Goal: Information Seeking & Learning: Learn about a topic

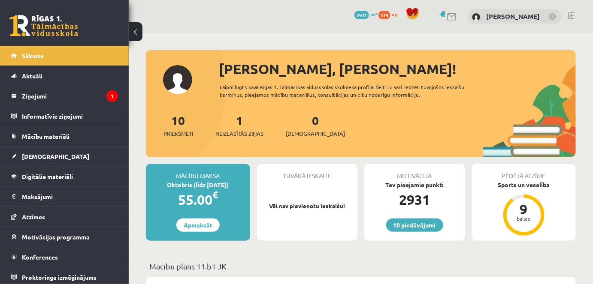
click at [569, 15] on link at bounding box center [571, 15] width 6 height 7
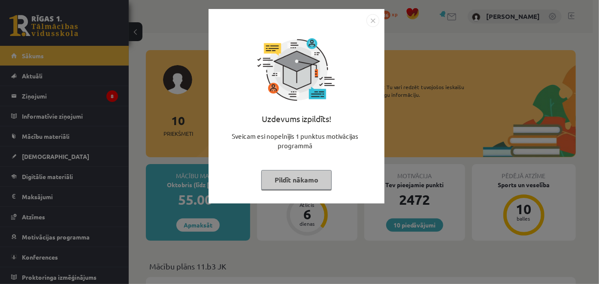
click at [299, 184] on button "Pildīt nākamo" at bounding box center [296, 180] width 70 height 20
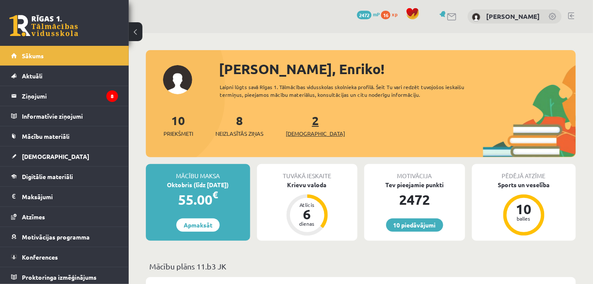
click at [290, 133] on span "[DEMOGRAPHIC_DATA]" at bounding box center [315, 134] width 59 height 9
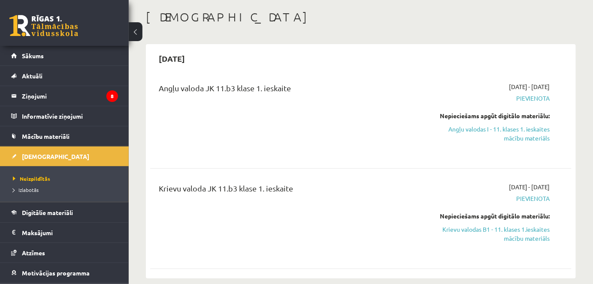
scroll to position [48, 0]
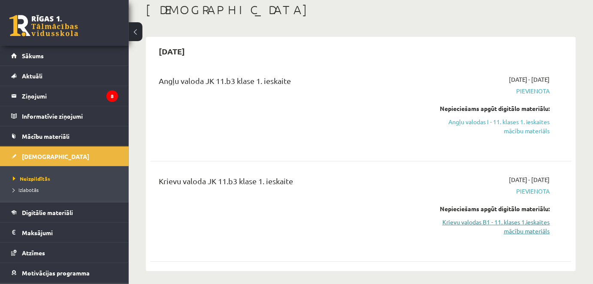
click at [516, 229] on link "Krievu valodas B1 - 11. klases 1.ieskaites mācību materiāls" at bounding box center [489, 227] width 122 height 18
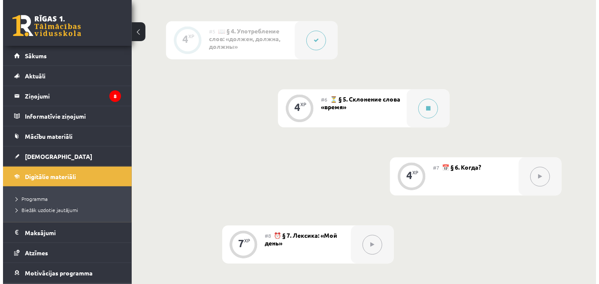
scroll to position [577, 0]
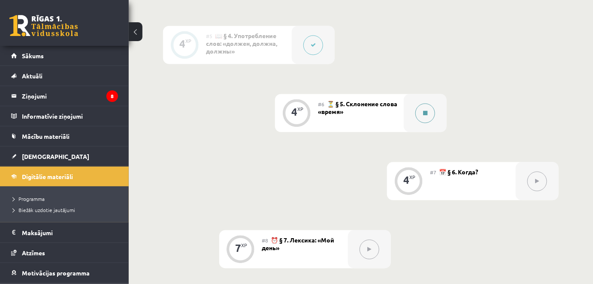
click at [423, 109] on button at bounding box center [425, 113] width 20 height 20
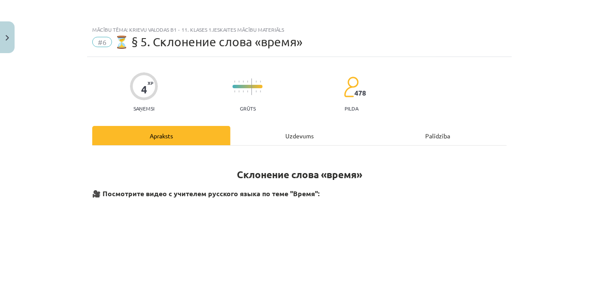
click at [295, 131] on div "Uzdevums" at bounding box center [299, 135] width 138 height 19
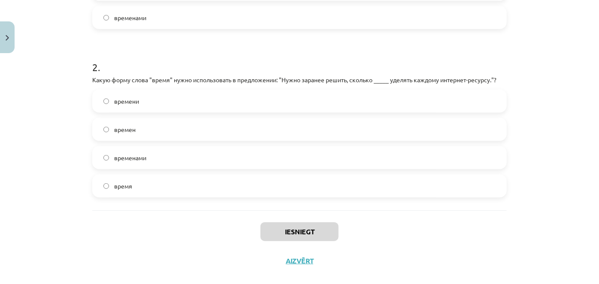
scroll to position [314, 0]
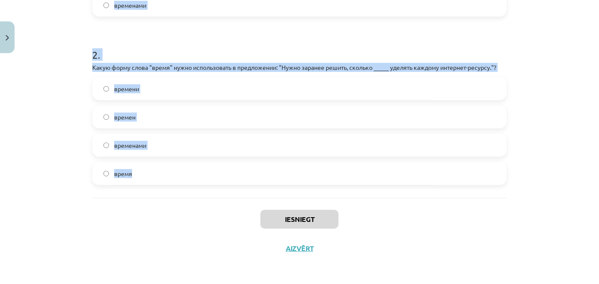
drag, startPoint x: 85, startPoint y: 17, endPoint x: 274, endPoint y: 178, distance: 248.6
click at [274, 178] on div "4 XP Saņemsi Grūts 478 pilda Apraksts Uzdevums Palīdzība 1 . Какую форму слова …" at bounding box center [299, 3] width 425 height 521
copy form "1 . Какую форму слова "время" нужно использовать в следующем предложении: "Они …"
click at [519, 23] on div "Mācību tēma: Krievu valodas b1 - 11. klases 1.ieskaites mācību materiāls #6 ⏳ §…" at bounding box center [299, 142] width 599 height 284
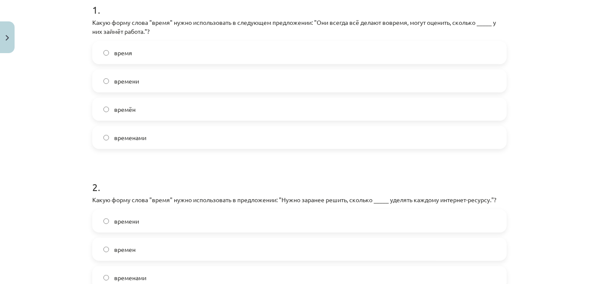
scroll to position [183, 0]
click at [148, 74] on label "времени" at bounding box center [299, 79] width 413 height 21
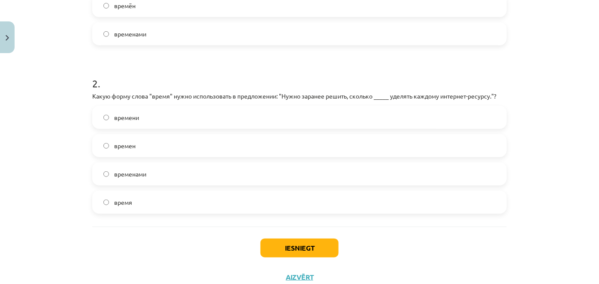
scroll to position [296, 0]
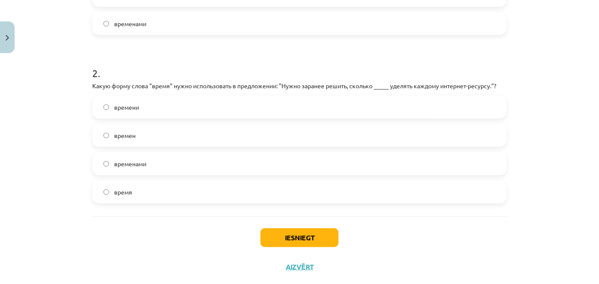
click at [136, 127] on label "времен" at bounding box center [299, 135] width 413 height 21
click at [138, 102] on label "времени" at bounding box center [299, 107] width 413 height 21
click at [287, 232] on button "Iesniegt" at bounding box center [299, 238] width 78 height 19
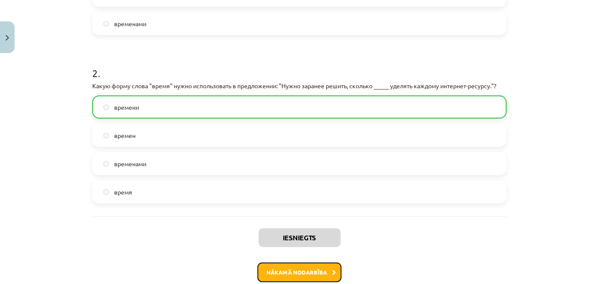
click at [294, 275] on button "Nākamā nodarbība" at bounding box center [299, 273] width 84 height 20
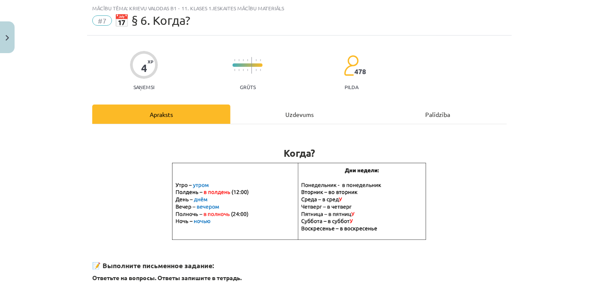
scroll to position [21, 0]
click at [290, 109] on div "Uzdevums" at bounding box center [299, 114] width 138 height 19
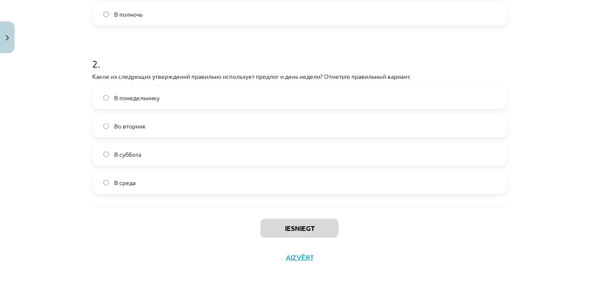
scroll to position [305, 0]
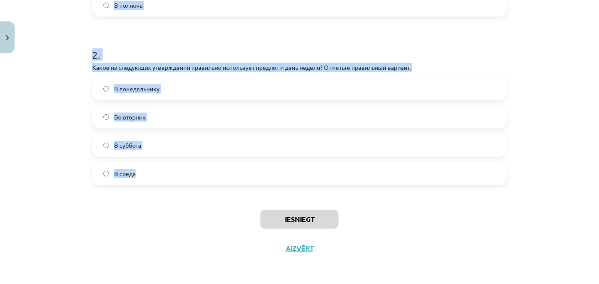
drag, startPoint x: 82, startPoint y: 2, endPoint x: 188, endPoint y: 178, distance: 205.9
click at [188, 178] on div "Mācību tēma: Krievu valodas b1 - 11. klases 1.ieskaites mācību materiāls #7 📅 §…" at bounding box center [299, 142] width 599 height 284
copy form "1 . Какое из следующих словосочетаний правильно использует предлог и время суто…"
click at [62, 42] on div "Mācību tēma: Krievu valodas b1 - 11. klases 1.ieskaites mācību materiāls #7 📅 §…" at bounding box center [299, 142] width 599 height 284
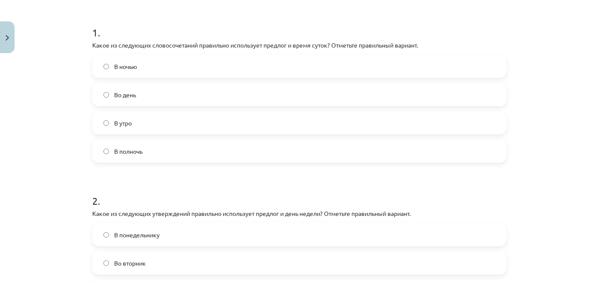
scroll to position [157, 0]
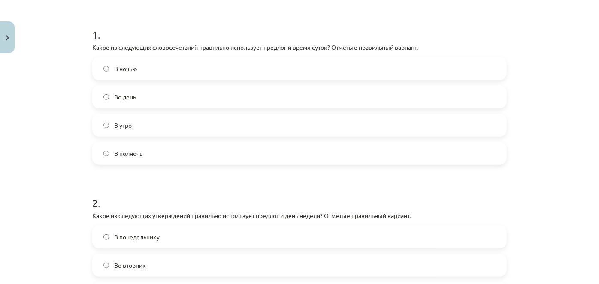
click at [158, 151] on label "В полночь" at bounding box center [299, 153] width 413 height 21
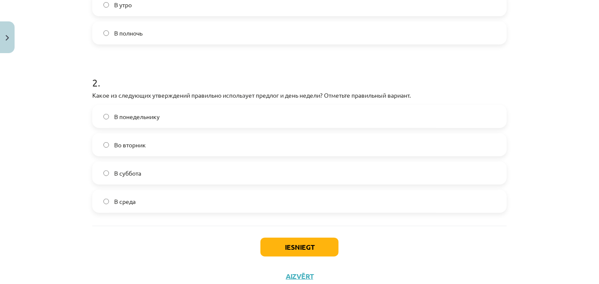
scroll to position [282, 0]
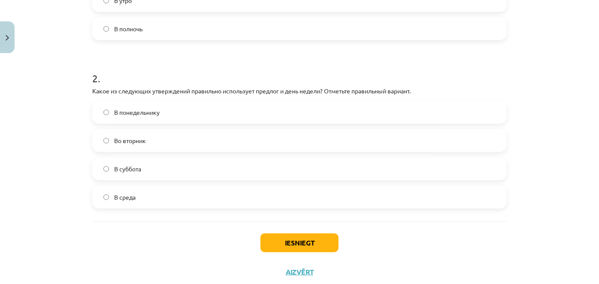
click at [144, 143] on label "Во вторник" at bounding box center [299, 140] width 413 height 21
click at [281, 245] on button "Iesniegt" at bounding box center [299, 243] width 78 height 19
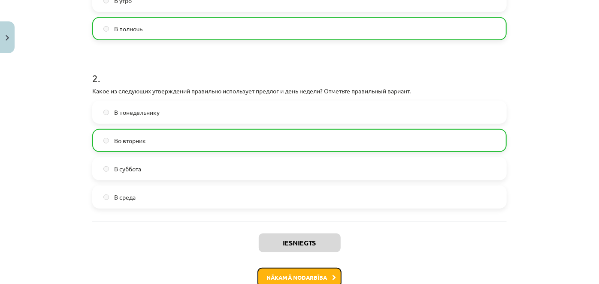
click at [292, 278] on button "Nākamā nodarbība" at bounding box center [299, 278] width 84 height 20
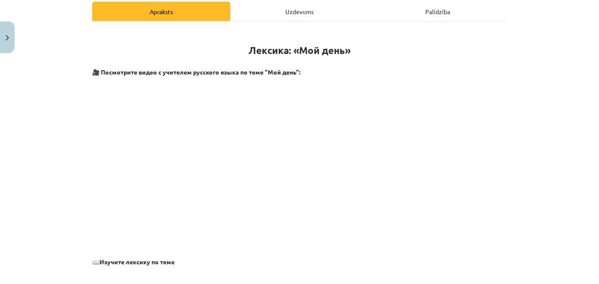
scroll to position [21, 0]
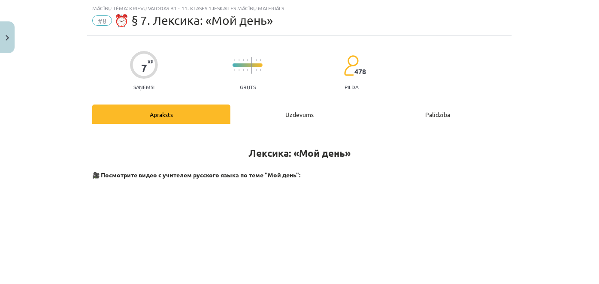
click at [291, 112] on div "Uzdevums" at bounding box center [299, 114] width 138 height 19
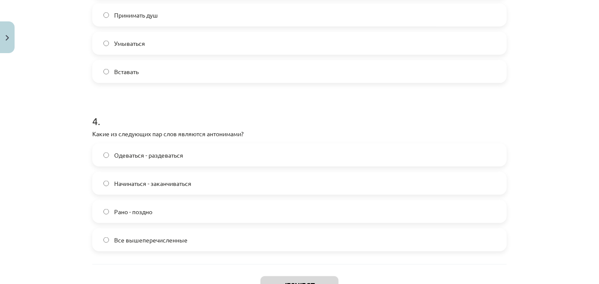
scroll to position [614, 0]
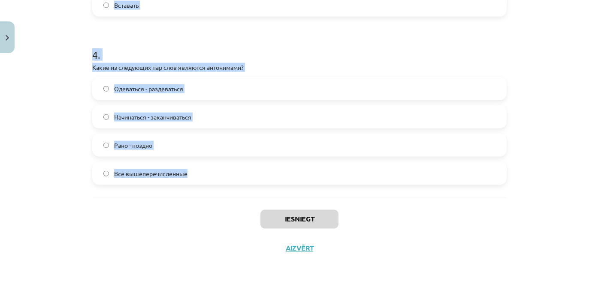
drag, startPoint x: 88, startPoint y: 13, endPoint x: 286, endPoint y: 170, distance: 252.5
copy form "1 . Какое из следующих слов является лишним в ряду: "Утром, днём, летом, вечеро…"
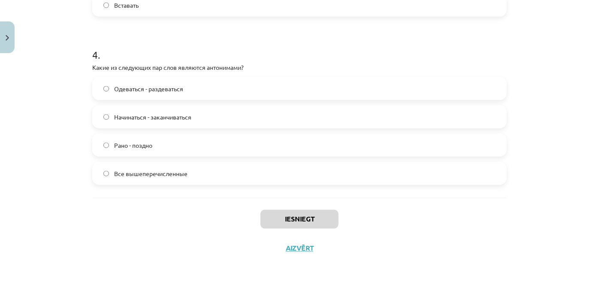
click at [209, 209] on div "Iesniegt Aizvērt" at bounding box center [299, 228] width 414 height 60
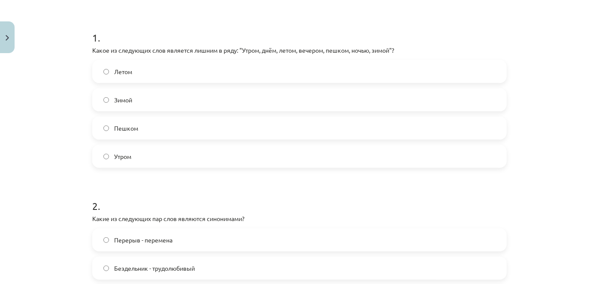
scroll to position [153, 0]
click at [127, 122] on label "Пешком" at bounding box center [299, 128] width 413 height 21
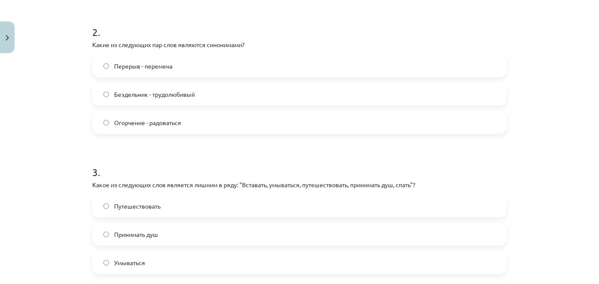
scroll to position [334, 0]
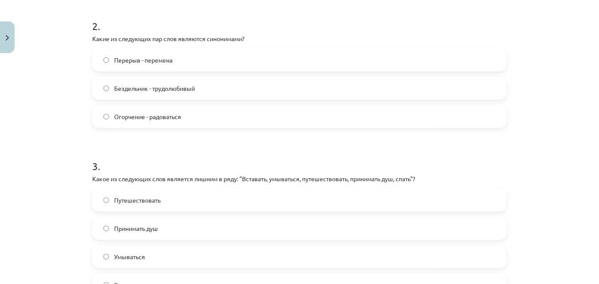
click at [150, 56] on span "Перерыв - перемена" at bounding box center [143, 60] width 58 height 9
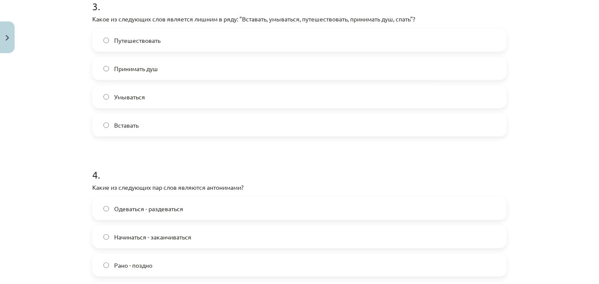
scroll to position [493, 0]
click at [154, 37] on span "Путешествовать" at bounding box center [137, 41] width 46 height 9
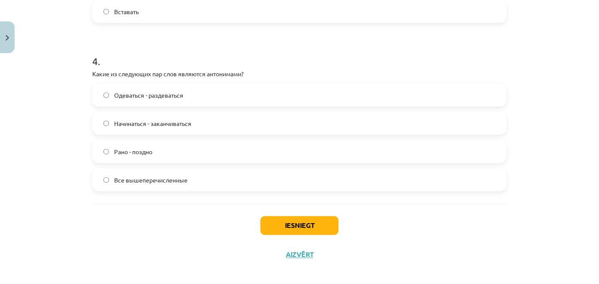
scroll to position [614, 0]
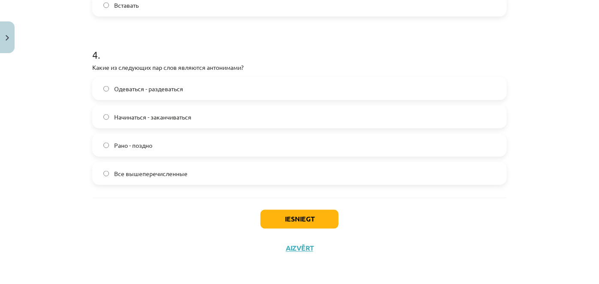
click at [155, 173] on span "Все вышеперечисленные" at bounding box center [150, 173] width 73 height 9
click at [284, 217] on button "Iesniegt" at bounding box center [299, 219] width 78 height 19
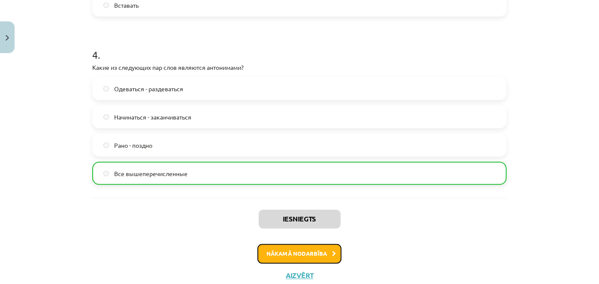
click at [295, 248] on button "Nākamā nodarbība" at bounding box center [299, 255] width 84 height 20
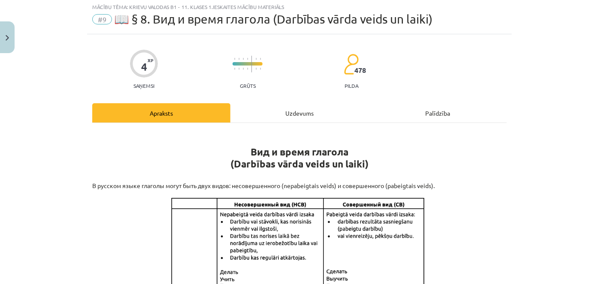
scroll to position [21, 0]
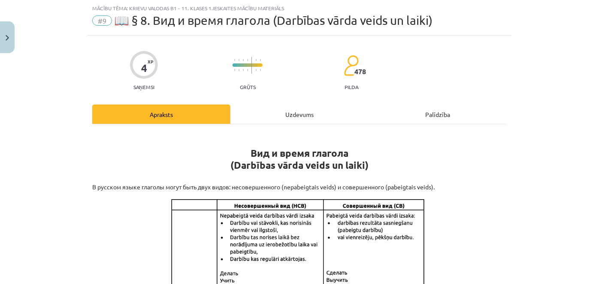
click at [296, 110] on div "Uzdevums" at bounding box center [299, 114] width 138 height 19
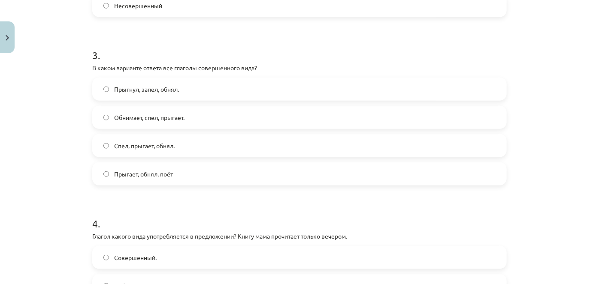
scroll to position [643, 0]
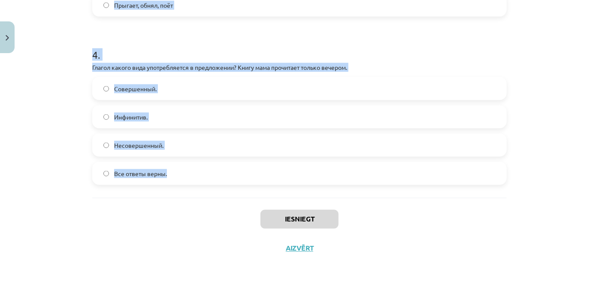
drag, startPoint x: 84, startPoint y: 51, endPoint x: 286, endPoint y: 167, distance: 232.7
copy form "1 . В каком варианте ответа все глаголы несовершенного вида? Выходит, читает, б…"
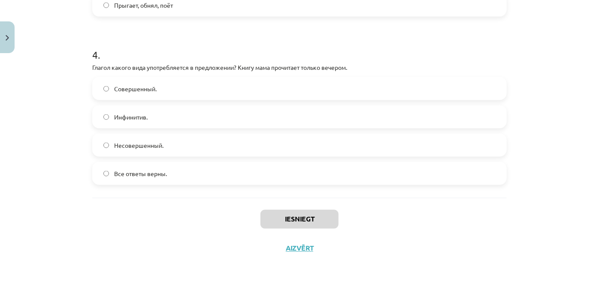
click at [189, 240] on div "Iesniegt Aizvērt" at bounding box center [299, 228] width 414 height 60
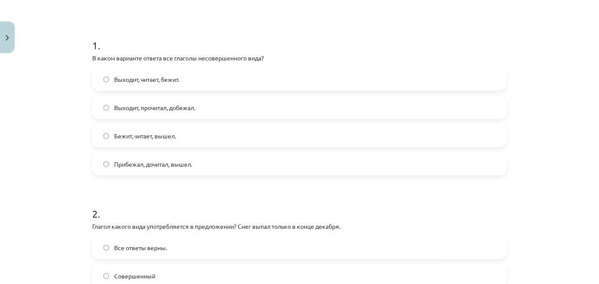
scroll to position [129, 0]
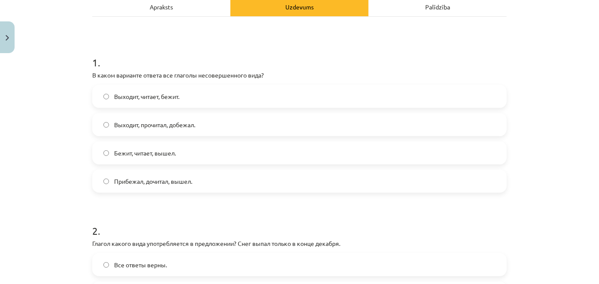
click at [185, 89] on label "Выходит, читает, бежит." at bounding box center [299, 96] width 413 height 21
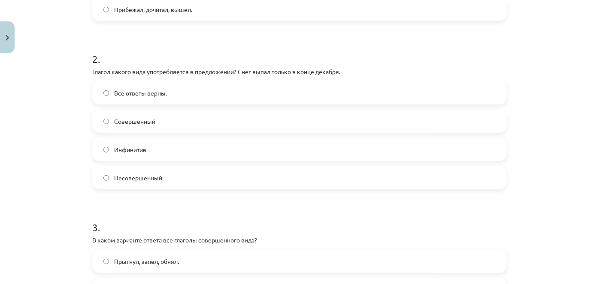
scroll to position [306, 0]
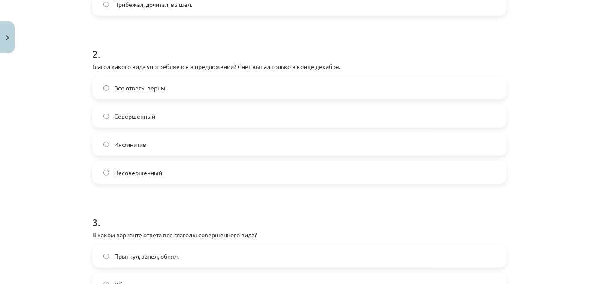
click at [155, 112] on label "Совершенный" at bounding box center [299, 116] width 413 height 21
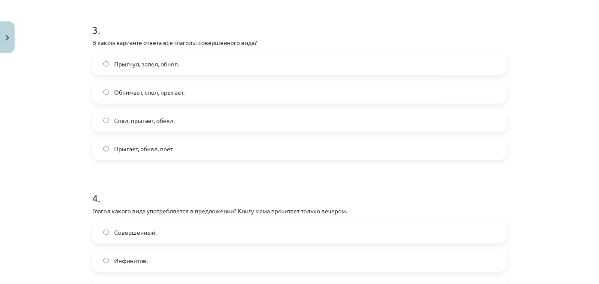
scroll to position [501, 0]
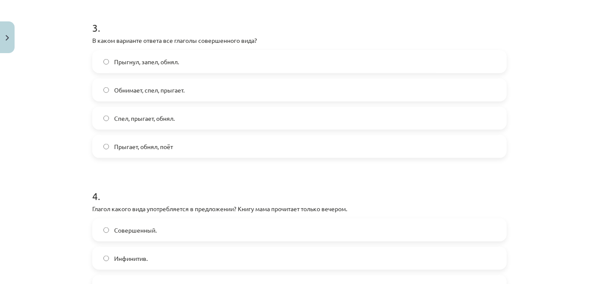
click at [172, 62] on span "Прыгнул, запел, обнял." at bounding box center [146, 61] width 65 height 9
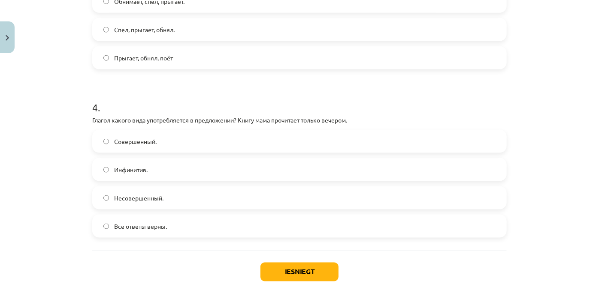
scroll to position [591, 0]
click at [167, 140] on label "Совершенный." at bounding box center [299, 140] width 413 height 21
click at [273, 265] on button "Iesniegt" at bounding box center [299, 271] width 78 height 19
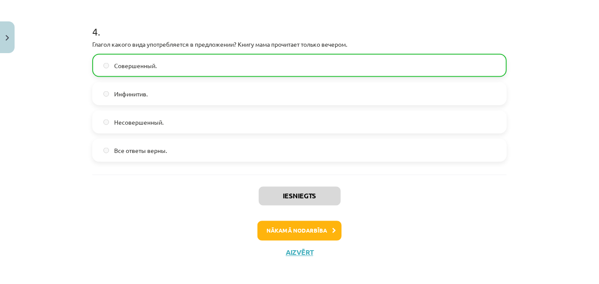
scroll to position [669, 0]
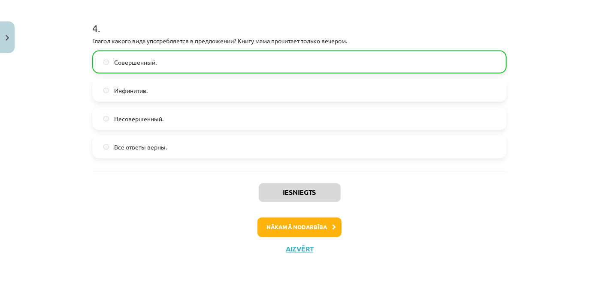
click at [312, 216] on div "Iesniegts Nākamā nodarbība Aizvērt" at bounding box center [299, 216] width 414 height 88
click at [312, 221] on button "Nākamā nodarbība" at bounding box center [299, 228] width 84 height 20
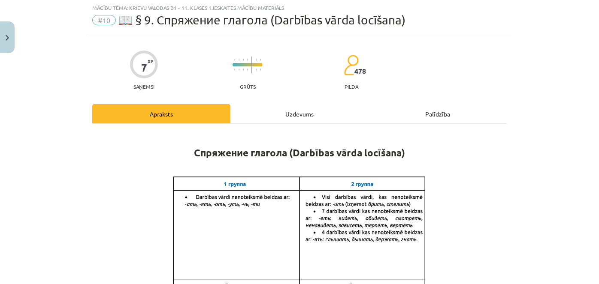
scroll to position [21, 0]
click at [301, 109] on div "Uzdevums" at bounding box center [299, 114] width 138 height 19
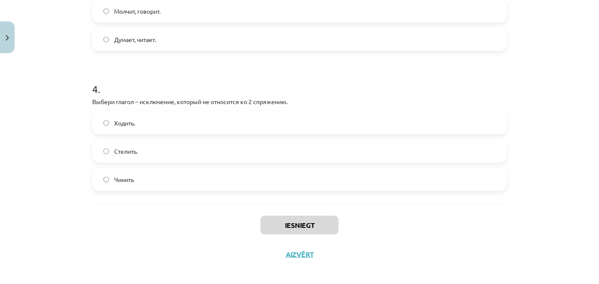
scroll to position [529, 0]
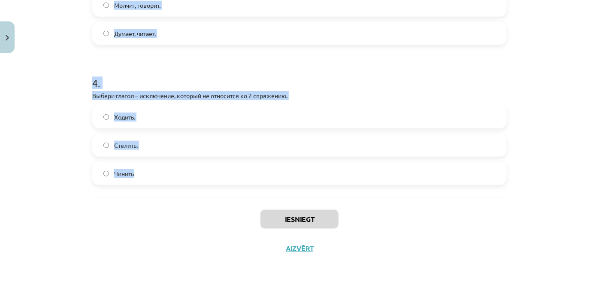
drag, startPoint x: 84, startPoint y: 173, endPoint x: 230, endPoint y: 171, distance: 146.3
copy form "1 . Выбери вариант,в котором все глаголы относятся к 1 спряжению. Думает, читае…"
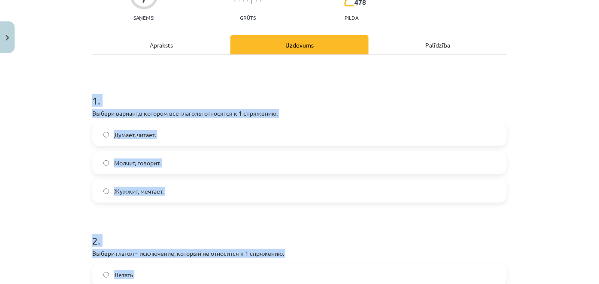
scroll to position [89, 0]
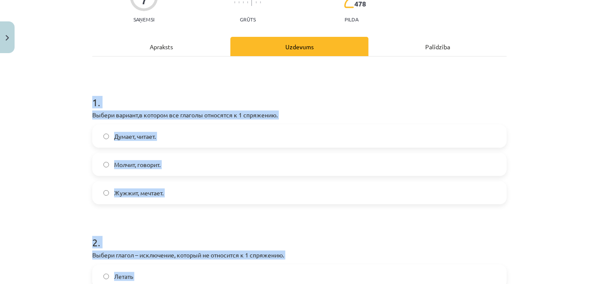
click at [540, 154] on div "Mācību tēma: Krievu valodas b1 - 11. klases 1.ieskaites mācību materiāls #10 📖 …" at bounding box center [299, 142] width 599 height 284
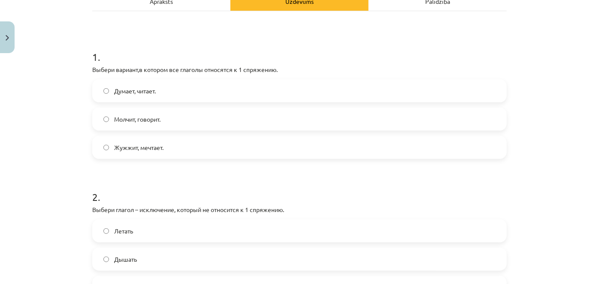
scroll to position [139, 0]
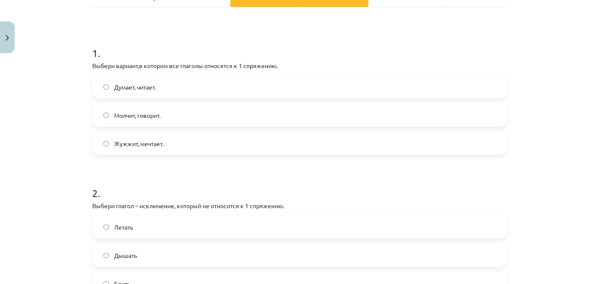
click at [143, 87] on span "Думает, читает." at bounding box center [135, 87] width 42 height 9
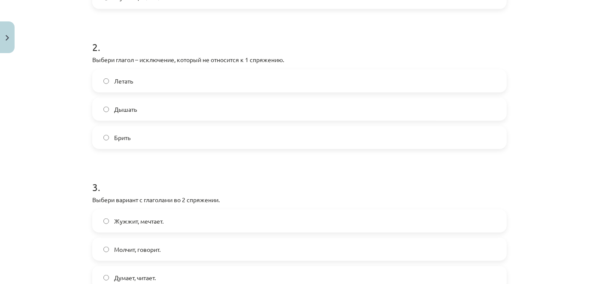
scroll to position [288, 0]
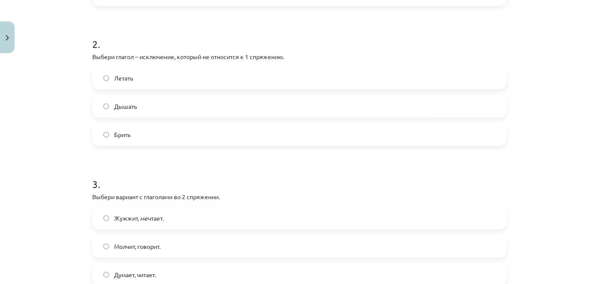
click at [136, 131] on label "Брить" at bounding box center [299, 134] width 413 height 21
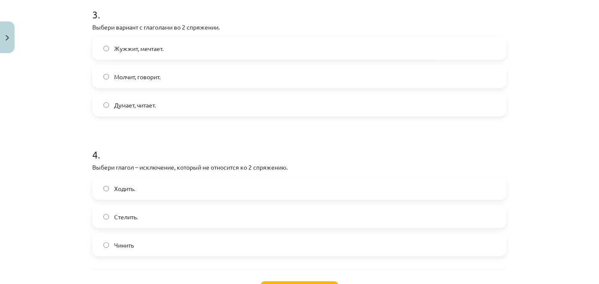
scroll to position [461, 0]
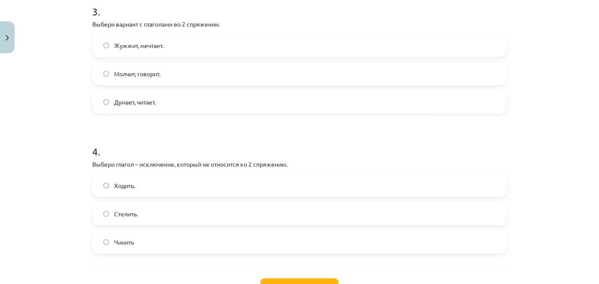
click at [118, 69] on span "Молчит, говорит." at bounding box center [137, 73] width 46 height 9
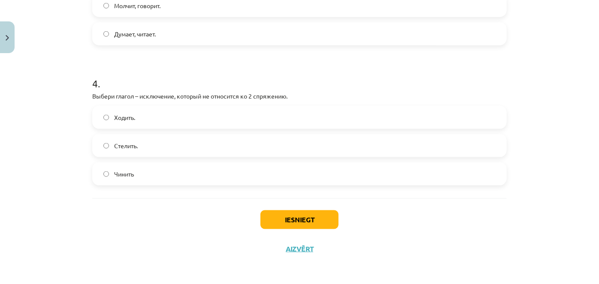
scroll to position [529, 0]
click at [144, 148] on label "Стелить." at bounding box center [299, 145] width 413 height 21
click at [279, 219] on button "Iesniegt" at bounding box center [299, 219] width 78 height 19
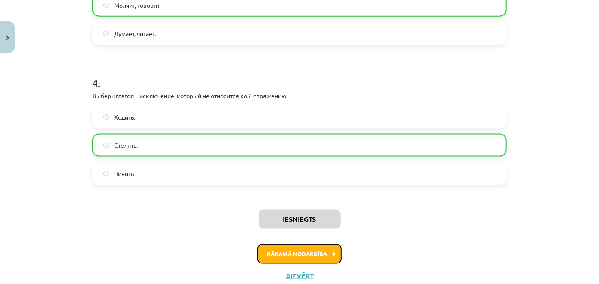
click at [283, 255] on button "Nākamā nodarbība" at bounding box center [299, 255] width 84 height 20
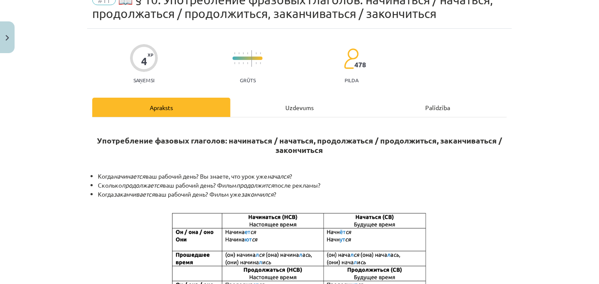
scroll to position [21, 0]
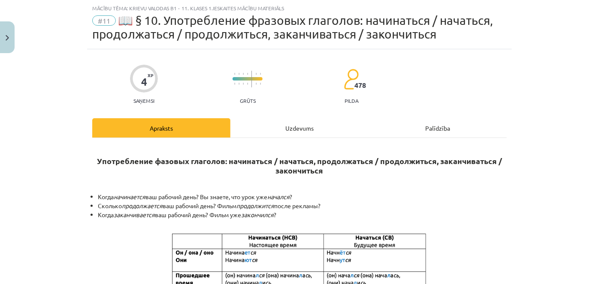
click at [297, 126] on div "Uzdevums" at bounding box center [299, 127] width 138 height 19
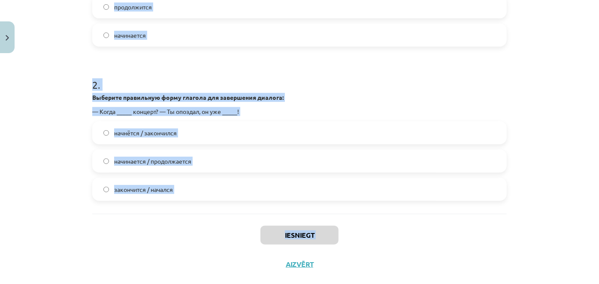
scroll to position [299, 0]
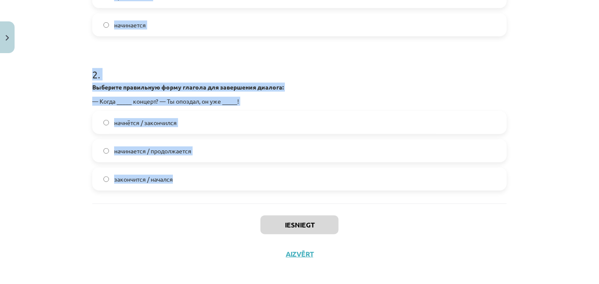
drag, startPoint x: 87, startPoint y: 50, endPoint x: 216, endPoint y: 175, distance: 179.9
click at [216, 175] on div "4 XP Saņemsi Grūts 478 pilda Apraksts Uzdevums Palīdzība 1 . Выберите правильну…" at bounding box center [299, 20] width 425 height 498
copy form "1 . Выберите правильную форму глагола для завершения предложения: Я свободный х…"
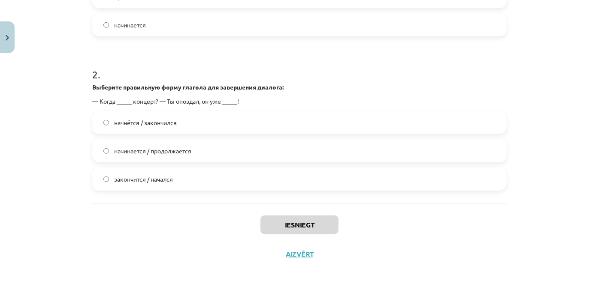
click at [204, 243] on div "Iesniegt Aizvērt" at bounding box center [299, 234] width 414 height 60
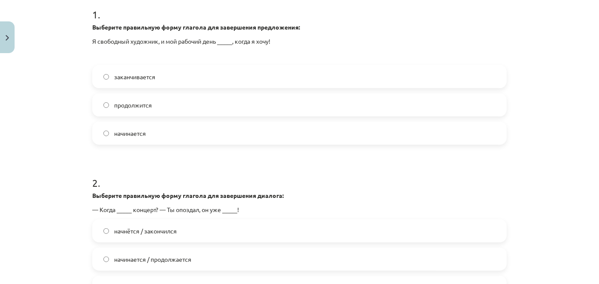
scroll to position [187, 0]
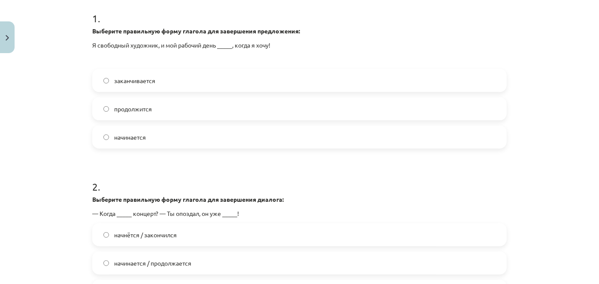
click at [138, 136] on span "начинается" at bounding box center [130, 137] width 32 height 9
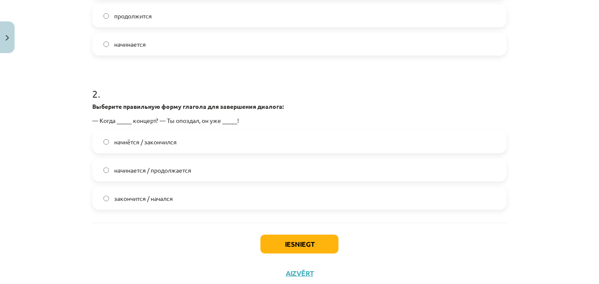
scroll to position [296, 0]
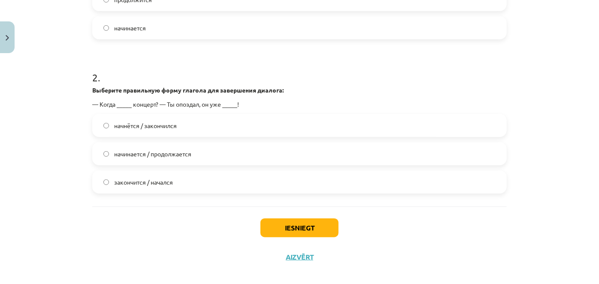
click at [152, 120] on label "начнётся / закончился" at bounding box center [299, 125] width 413 height 21
click at [271, 234] on button "Iesniegt" at bounding box center [299, 228] width 78 height 19
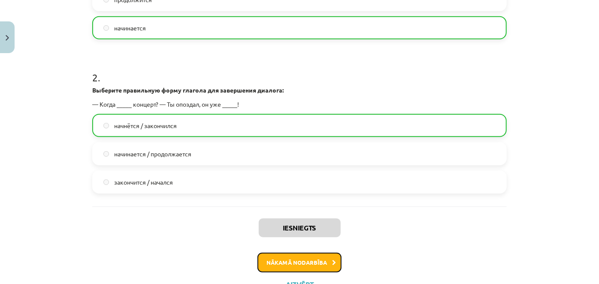
click at [282, 254] on button "Nākamā nodarbība" at bounding box center [299, 263] width 84 height 20
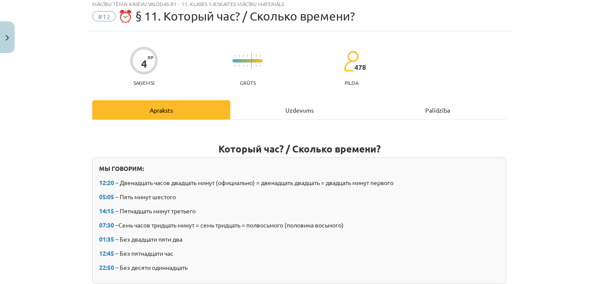
scroll to position [21, 0]
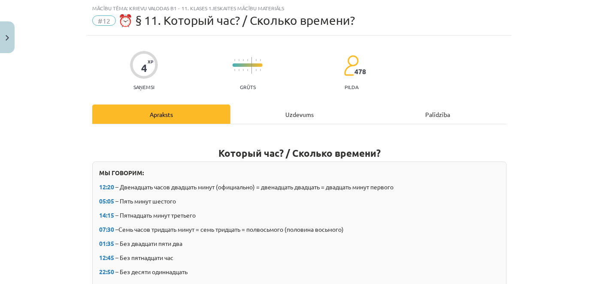
click at [282, 109] on div "Uzdevums" at bounding box center [299, 114] width 138 height 19
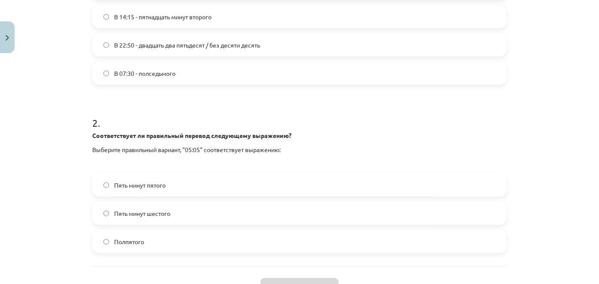
scroll to position [305, 0]
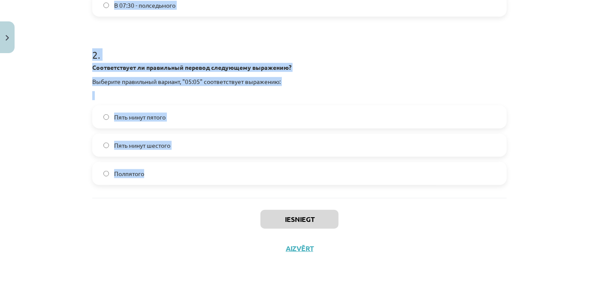
drag, startPoint x: 85, startPoint y: 168, endPoint x: 228, endPoint y: 166, distance: 142.9
click at [228, 166] on div "4 XP Saņemsi Grūts 478 pilda Apraksts Uzdevums Palīdzība 1 . Какое из следующих…" at bounding box center [299, 8] width 425 height 512
copy form "1 . Какое из следующих выражений является правильным указанием времени? В 12:45…"
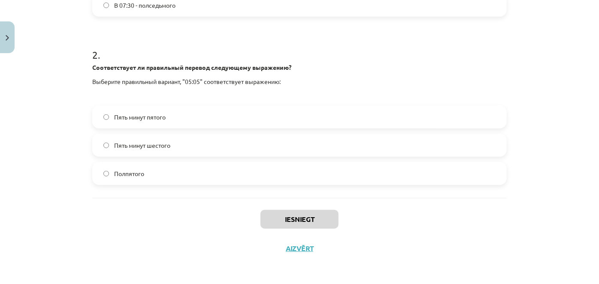
click at [209, 208] on div "Iesniegt Aizvērt" at bounding box center [299, 228] width 414 height 60
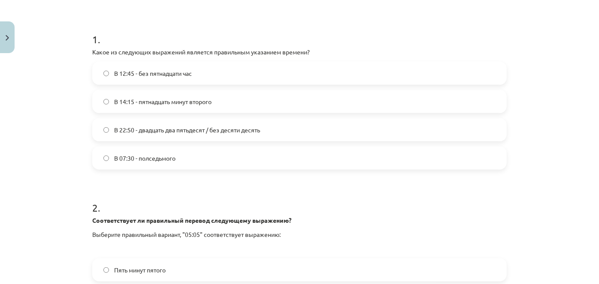
scroll to position [150, 0]
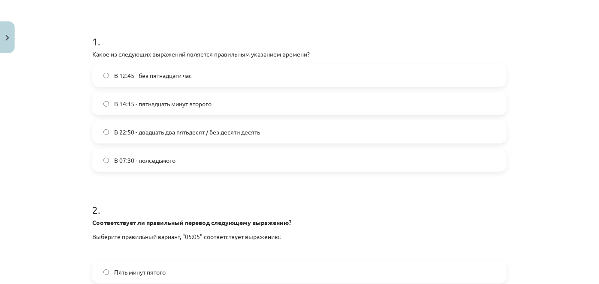
click at [165, 100] on span "В 14:15 - пятнадцать минут второго" at bounding box center [162, 104] width 97 height 9
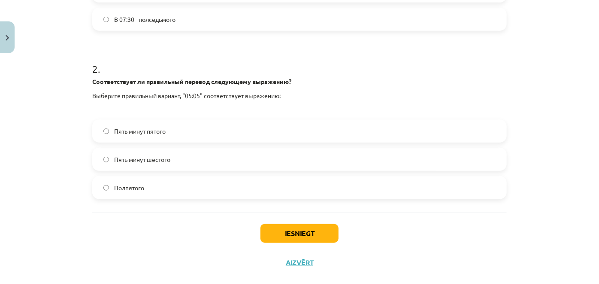
scroll to position [305, 0]
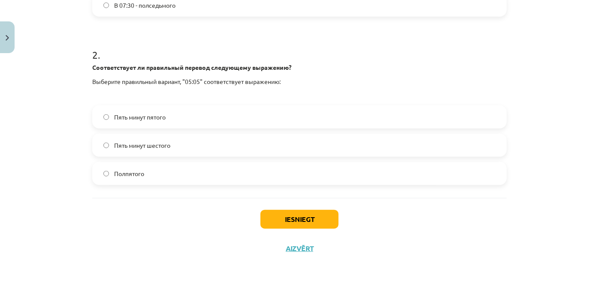
click at [149, 150] on label "Пять минут шестого" at bounding box center [299, 145] width 413 height 21
click at [276, 221] on button "Iesniegt" at bounding box center [299, 219] width 78 height 19
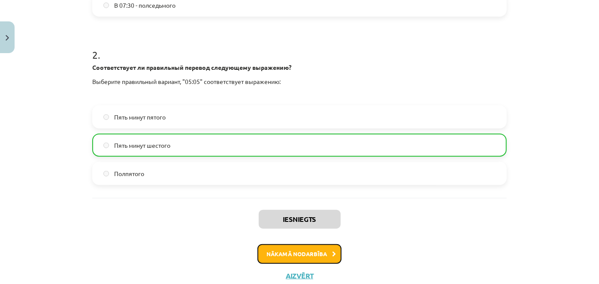
click at [292, 253] on button "Nākamā nodarbība" at bounding box center [299, 255] width 84 height 20
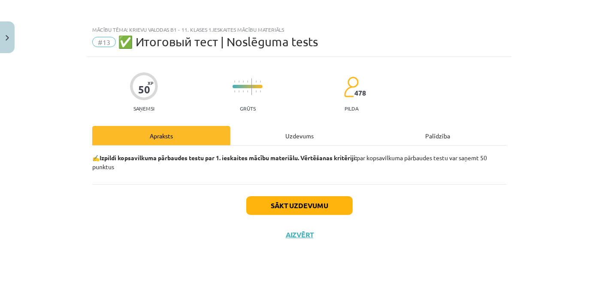
scroll to position [0, 0]
click at [295, 138] on div "Uzdevums" at bounding box center [299, 135] width 138 height 19
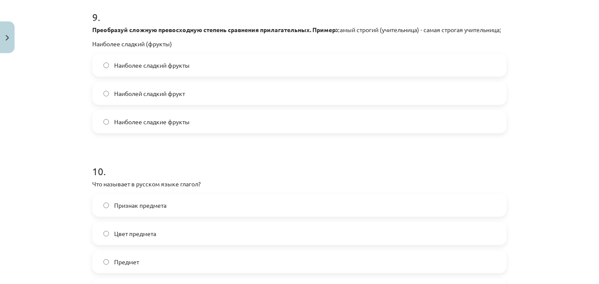
scroll to position [1713, 0]
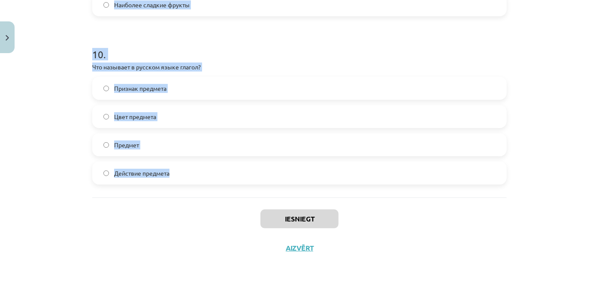
drag, startPoint x: 89, startPoint y: 190, endPoint x: 221, endPoint y: 178, distance: 132.7
copy form "1 . Что обозначает глагол совершенного вида? Действие ещё продолжается. Действи…"
click at [73, 37] on div "Mācību tēma: Krievu valodas b1 - 11. klases 1.ieskaites mācību materiāls #13 ✅ …" at bounding box center [299, 142] width 599 height 284
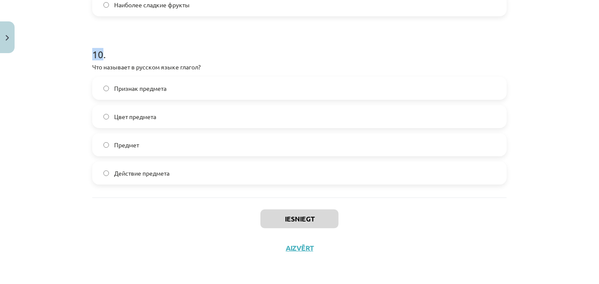
click at [73, 37] on div "Mācību tēma: Krievu valodas b1 - 11. klases 1.ieskaites mācību materiāls #13 ✅ …" at bounding box center [299, 142] width 599 height 284
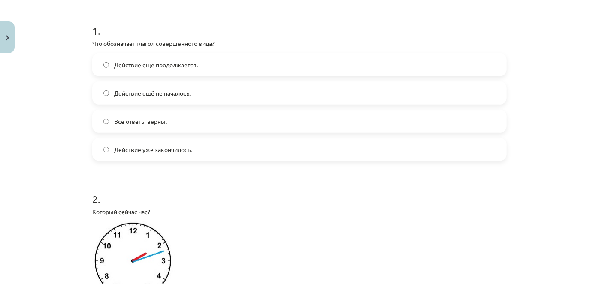
scroll to position [145, 0]
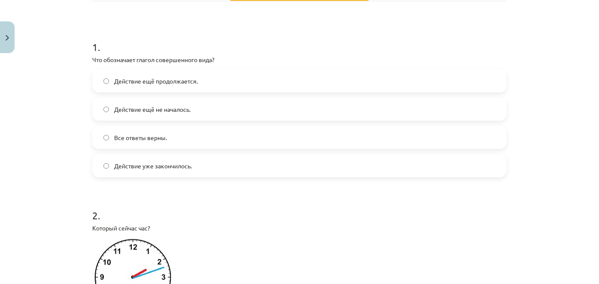
click at [157, 162] on span "Действие уже закончилось." at bounding box center [153, 166] width 78 height 9
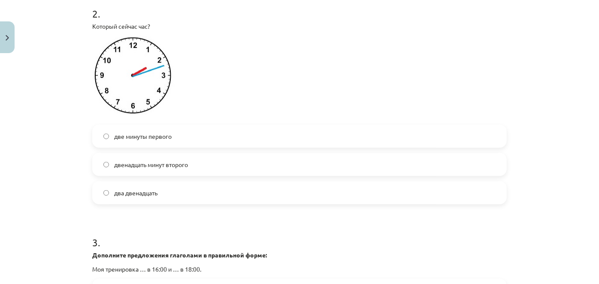
scroll to position [344, 0]
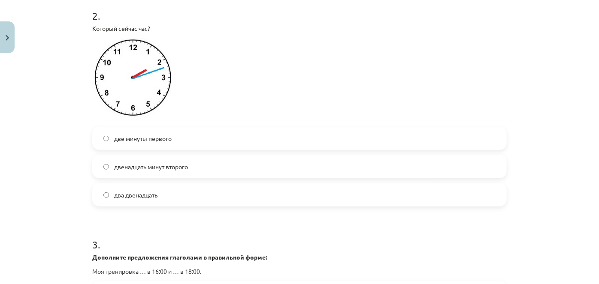
click at [166, 166] on span "двенадцать минут второго" at bounding box center [151, 167] width 74 height 9
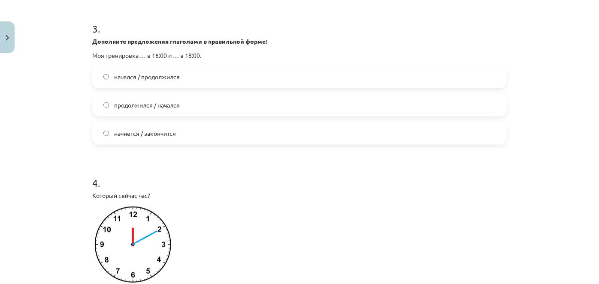
scroll to position [584, 0]
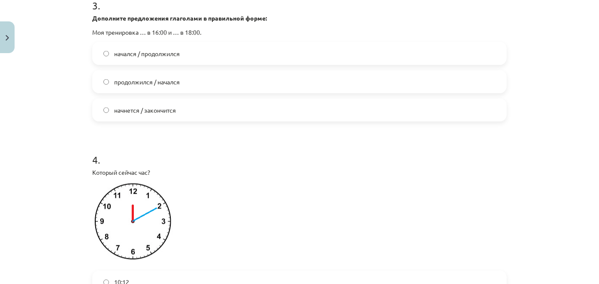
click at [165, 52] on span "начался / продолжился" at bounding box center [147, 53] width 66 height 9
click at [176, 100] on label "начнется / закончится" at bounding box center [299, 110] width 413 height 21
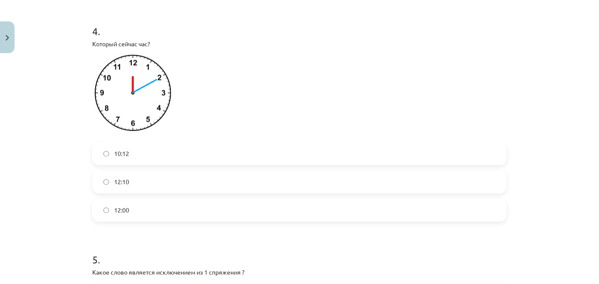
scroll to position [710, 0]
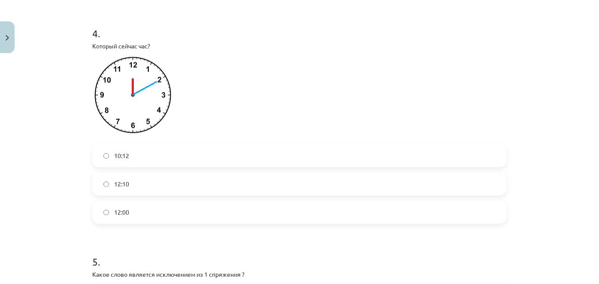
click at [119, 186] on span "12:10" at bounding box center [121, 184] width 15 height 9
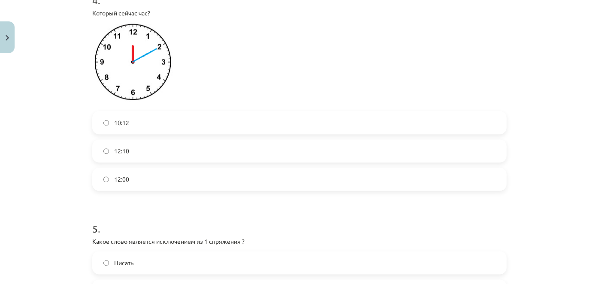
scroll to position [732, 0]
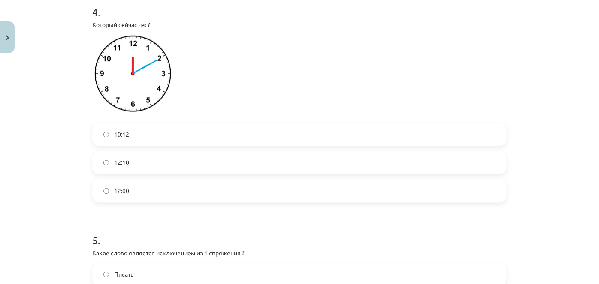
click at [260, 196] on label "12:00" at bounding box center [299, 191] width 413 height 21
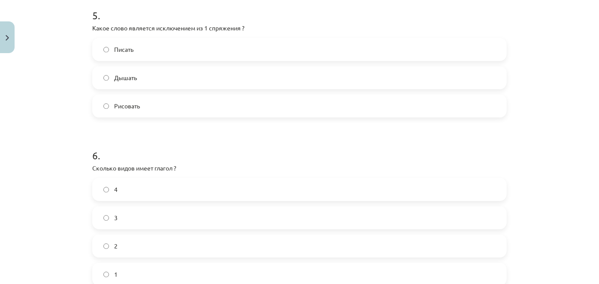
scroll to position [964, 0]
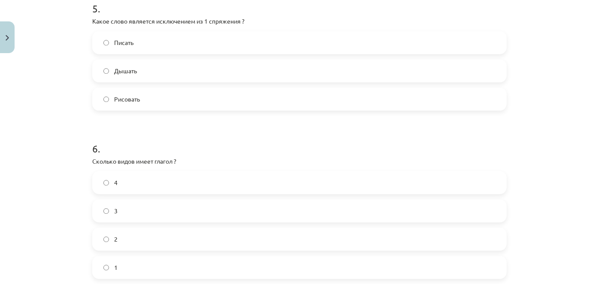
click at [142, 44] on label "Писать" at bounding box center [299, 42] width 413 height 21
click at [581, 140] on div "Mācību tēma: Krievu valodas b1 - 11. klases 1.ieskaites mācību materiāls #13 ✅ …" at bounding box center [299, 142] width 599 height 284
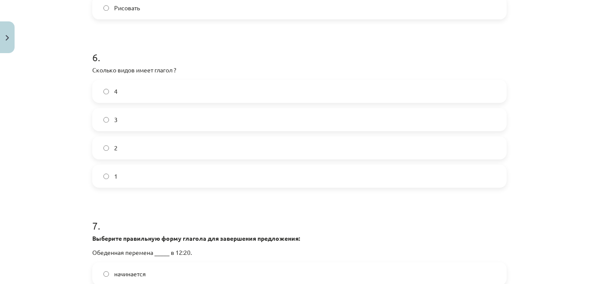
scroll to position [1065, 0]
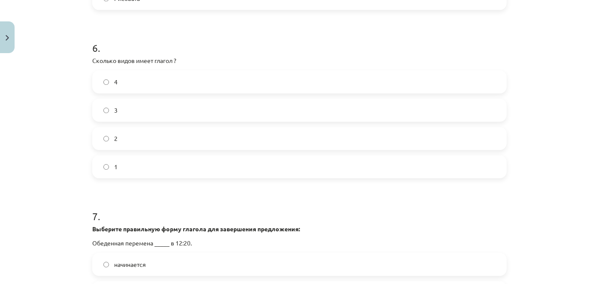
click at [415, 139] on label "2" at bounding box center [299, 138] width 413 height 21
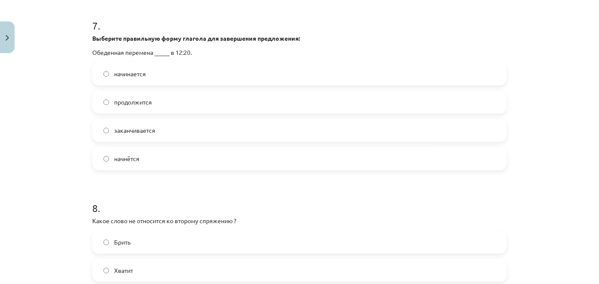
scroll to position [1253, 0]
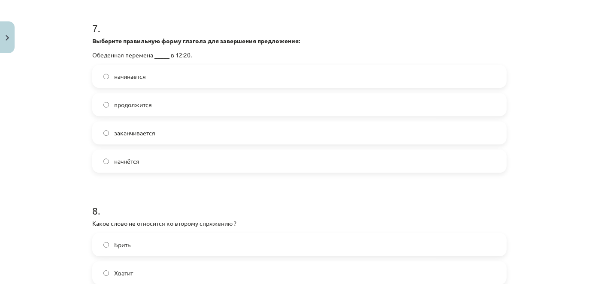
click at [152, 72] on label "начинается" at bounding box center [299, 76] width 413 height 21
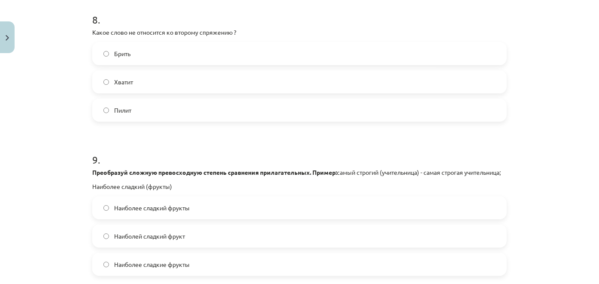
scroll to position [1442, 0]
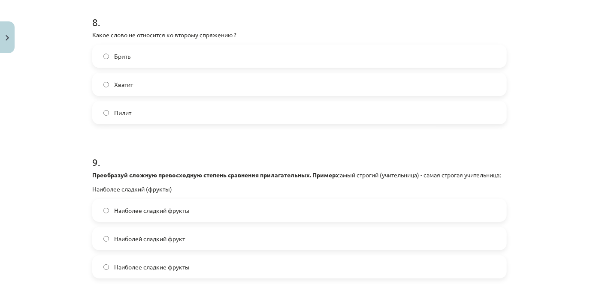
click at [130, 83] on label "Хватит" at bounding box center [299, 84] width 413 height 21
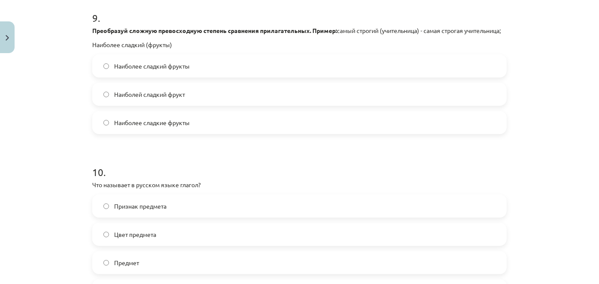
scroll to position [1585, 0]
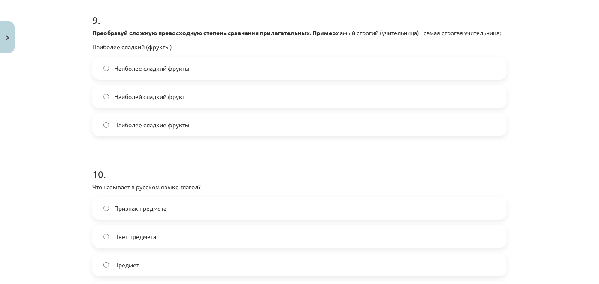
click at [154, 123] on label "Наиболее сладкие фрукты" at bounding box center [299, 124] width 413 height 21
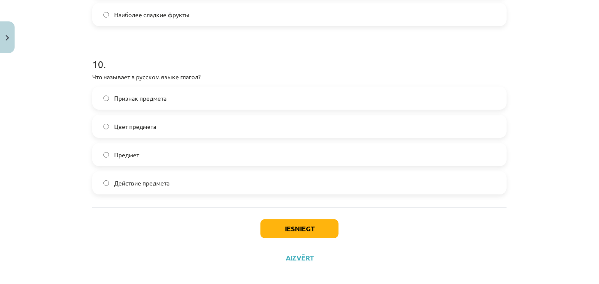
scroll to position [1713, 0]
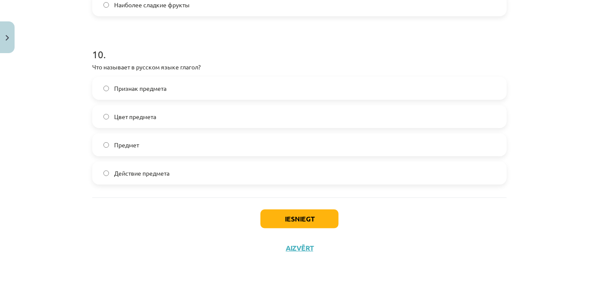
click at [139, 172] on span "Действие предмета" at bounding box center [141, 173] width 55 height 9
click at [316, 210] on button "Iesniegt" at bounding box center [299, 219] width 78 height 19
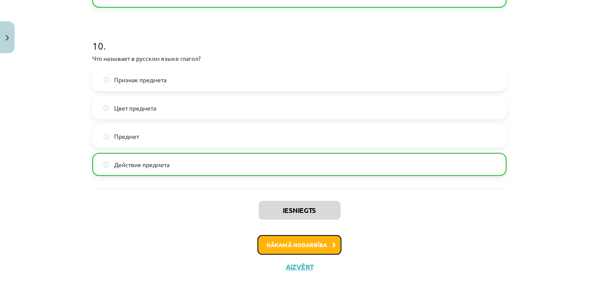
click at [306, 255] on button "Nākamā nodarbība" at bounding box center [299, 245] width 84 height 20
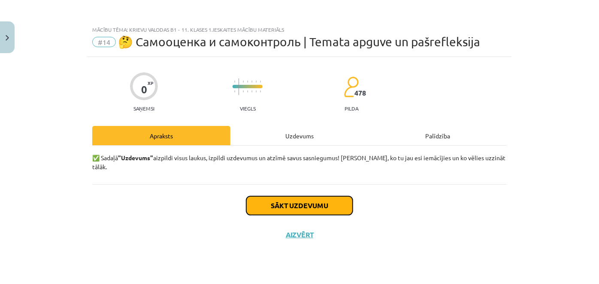
click at [293, 196] on button "Sākt uzdevumu" at bounding box center [299, 205] width 106 height 19
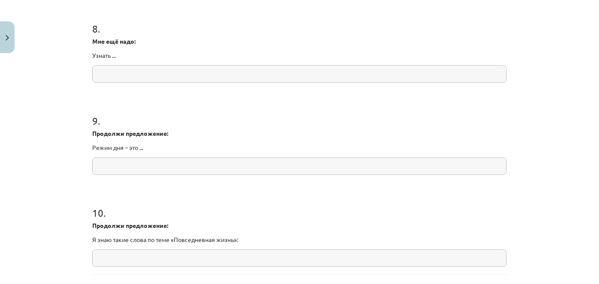
scroll to position [1174, 0]
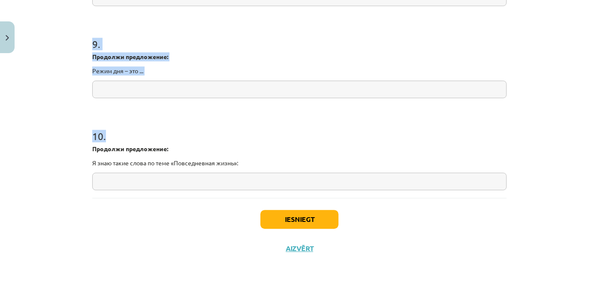
drag, startPoint x: 89, startPoint y: 109, endPoint x: 224, endPoint y: 188, distance: 156.7
copy form "1 . Я научился/ась понимать слова и использовать выражения по теме: «Повседневн…"
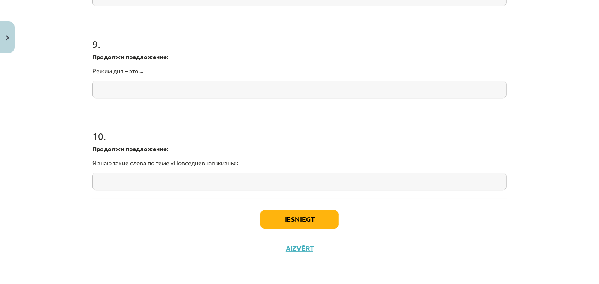
click at [223, 213] on div "Iesniegt Aizvērt" at bounding box center [299, 228] width 414 height 60
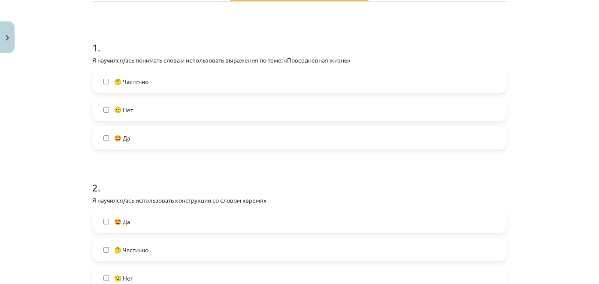
scroll to position [139, 0]
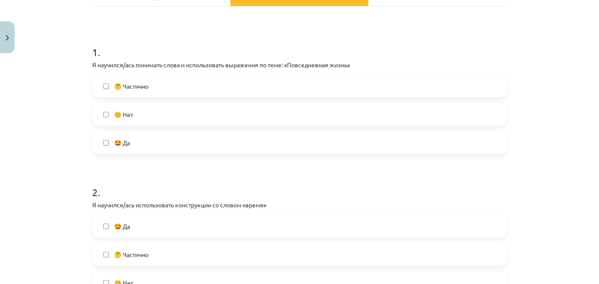
click at [429, 148] on label "🤩 Да" at bounding box center [299, 142] width 413 height 21
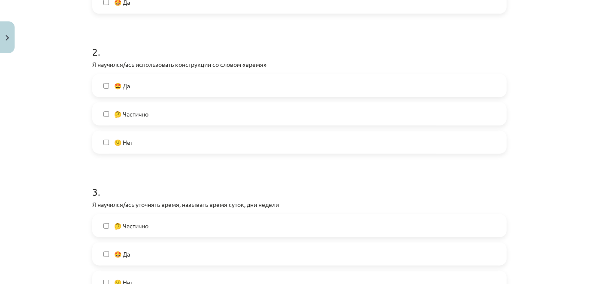
scroll to position [289, 0]
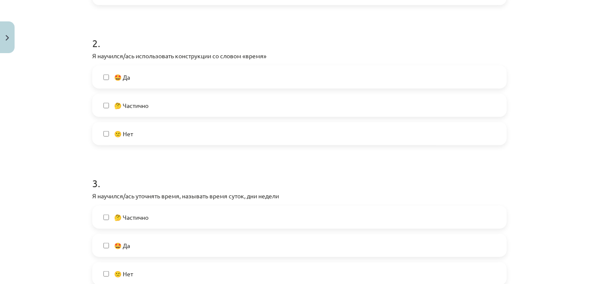
click at [147, 106] on span "🤔 Частично" at bounding box center [131, 105] width 34 height 9
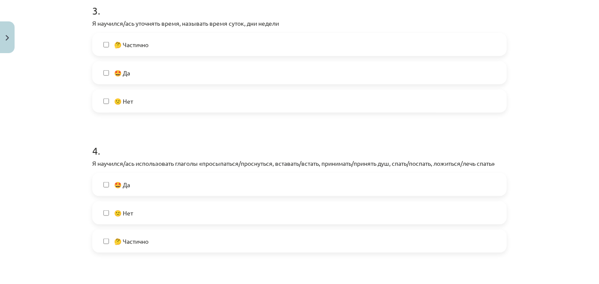
scroll to position [465, 0]
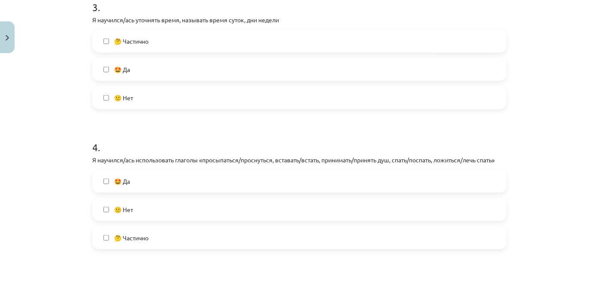
click at [137, 69] on label "🤩 Да" at bounding box center [299, 69] width 413 height 21
click at [150, 183] on label "🤩 Да" at bounding box center [299, 181] width 413 height 21
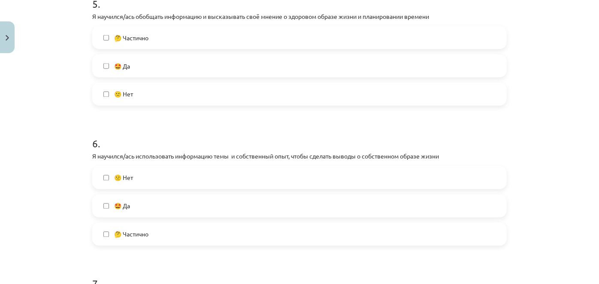
scroll to position [742, 0]
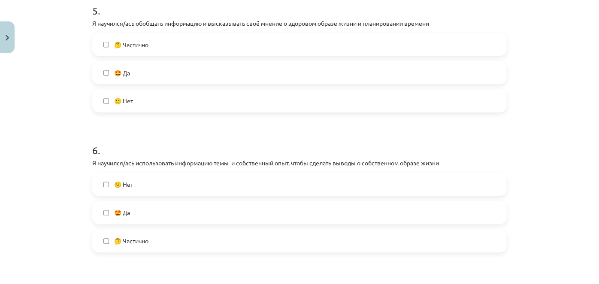
click at [145, 38] on label "🤔 Частично" at bounding box center [299, 44] width 413 height 21
click at [151, 212] on label "🤩 Да" at bounding box center [299, 212] width 413 height 21
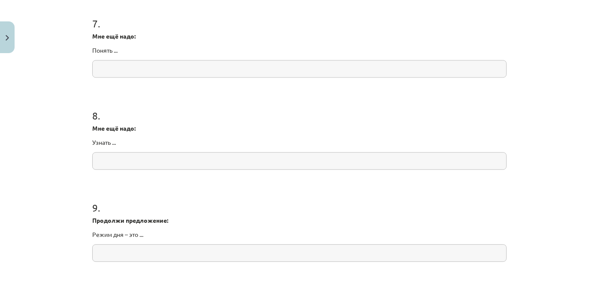
scroll to position [1013, 0]
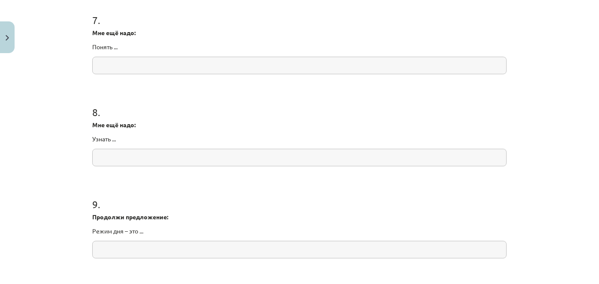
click at [156, 63] on input "text" at bounding box center [299, 66] width 414 height 18
paste input "**********"
type input "**********"
click at [155, 150] on input "text" at bounding box center [299, 158] width 414 height 18
paste input "**********"
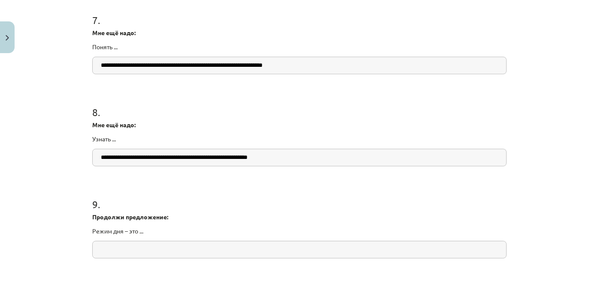
type input "**********"
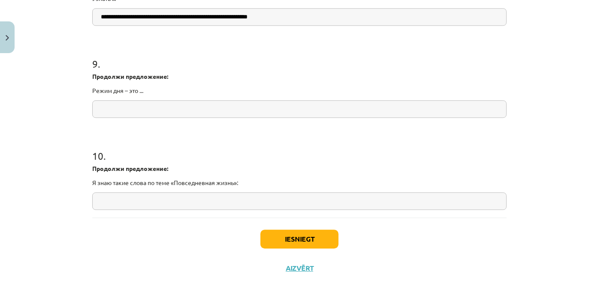
scroll to position [1156, 0]
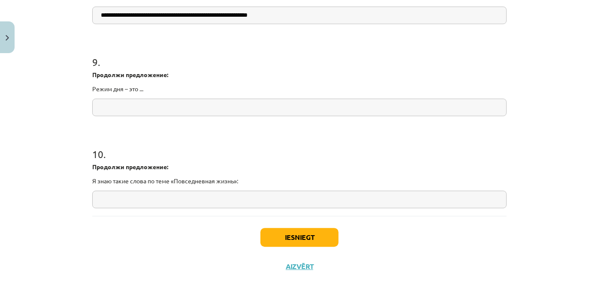
click at [316, 103] on input "text" at bounding box center [299, 108] width 414 height 18
paste input "**********"
type input "**********"
click at [178, 196] on input "text" at bounding box center [299, 200] width 414 height 18
paste input "**********"
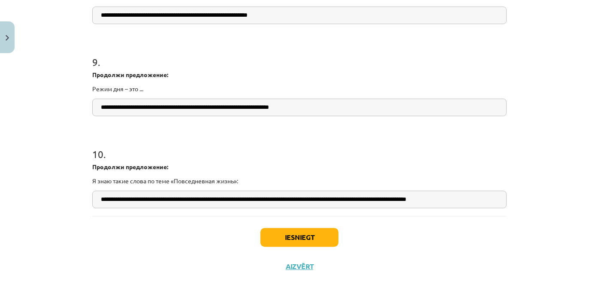
scroll to position [0, 7]
type input "**********"
click at [275, 228] on button "Iesniegt" at bounding box center [299, 237] width 78 height 19
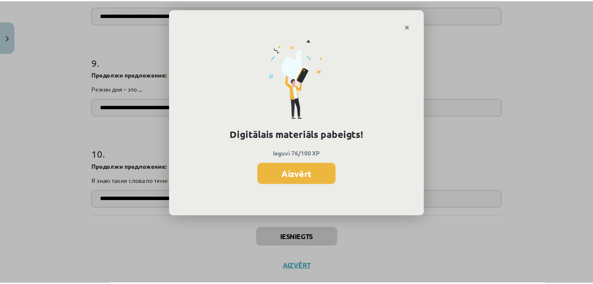
scroll to position [577, 0]
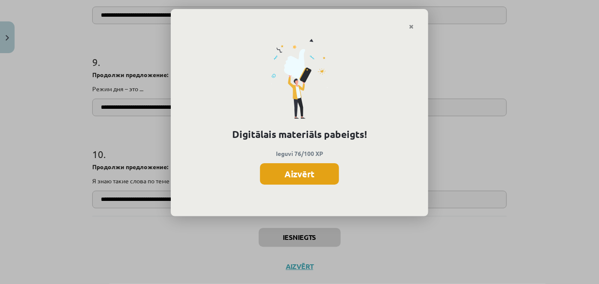
click at [287, 181] on button "Aizvērt" at bounding box center [299, 173] width 79 height 21
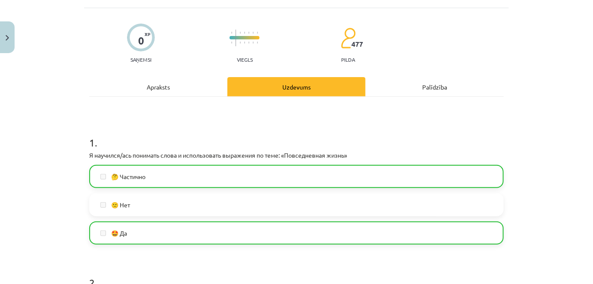
scroll to position [3, 0]
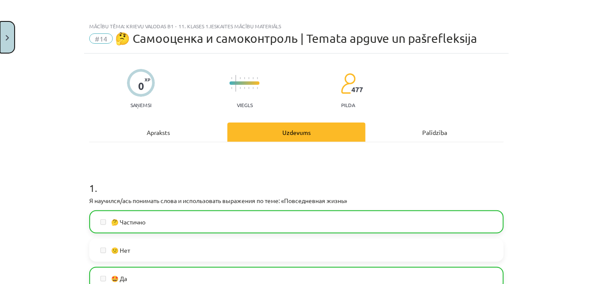
click at [8, 38] on img "Close" at bounding box center [7, 38] width 3 height 6
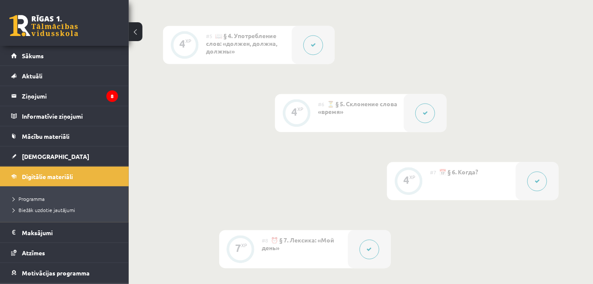
click at [24, 30] on link at bounding box center [43, 25] width 69 height 21
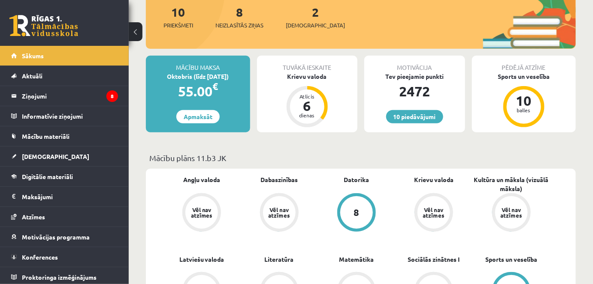
scroll to position [103, 0]
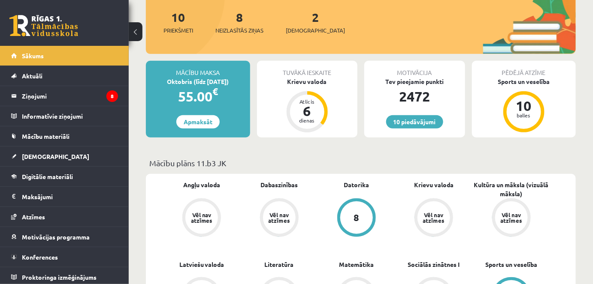
click at [302, 25] on div "2 Ieskaites" at bounding box center [315, 21] width 59 height 27
click at [302, 28] on span "[DEMOGRAPHIC_DATA]" at bounding box center [315, 30] width 59 height 9
